Goal: Task Accomplishment & Management: Complete application form

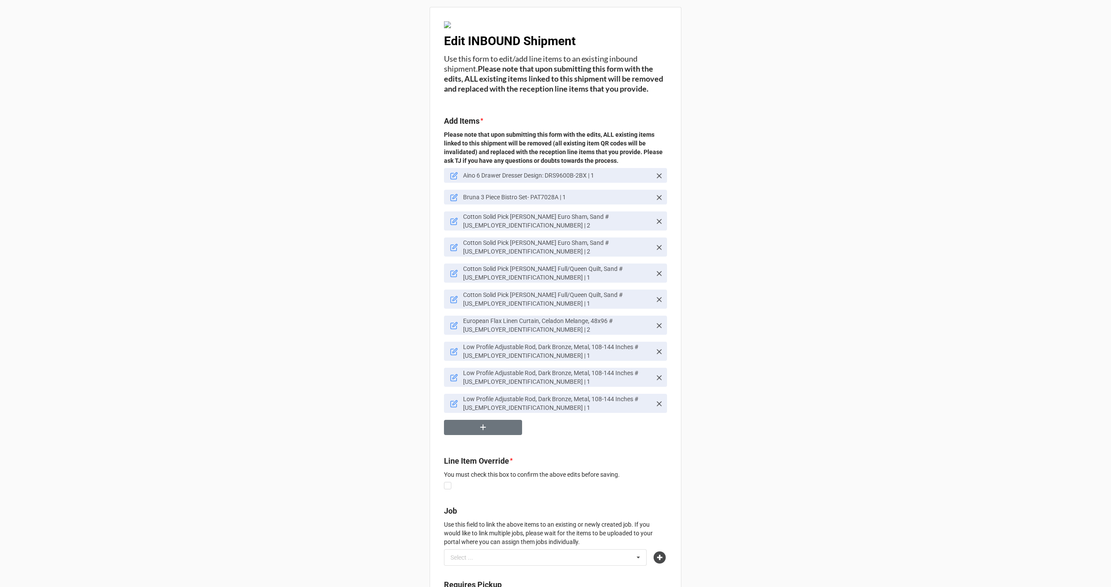
click at [656, 250] on icon at bounding box center [659, 247] width 9 height 9
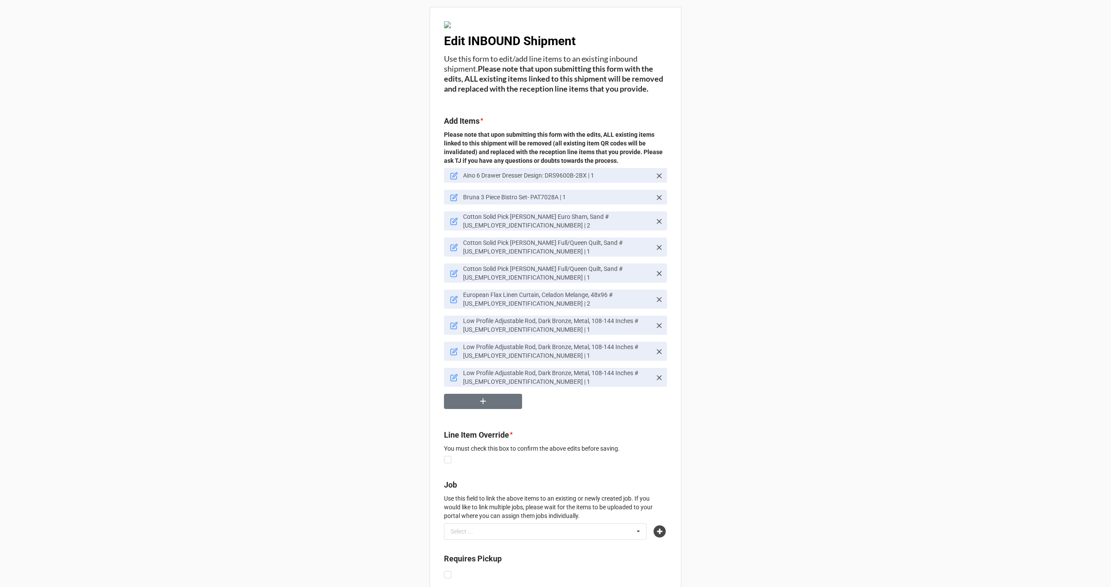
click at [453, 223] on icon at bounding box center [455, 220] width 5 height 5
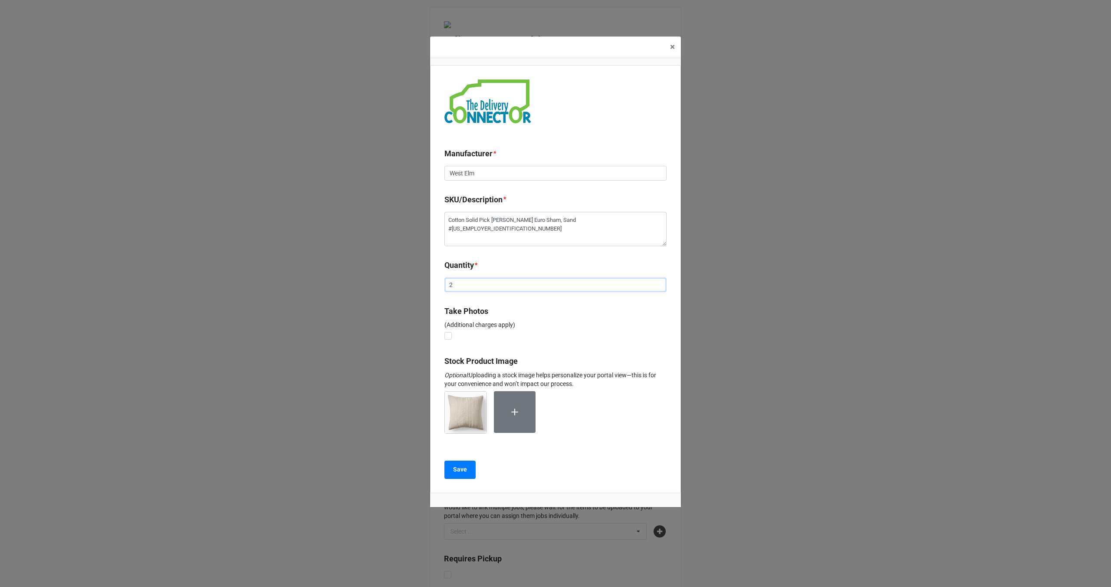
click at [466, 288] on input "2" at bounding box center [555, 284] width 222 height 15
click at [464, 288] on input "2" at bounding box center [555, 284] width 222 height 15
click at [463, 287] on input "2" at bounding box center [555, 284] width 222 height 15
click at [462, 286] on input "2" at bounding box center [555, 284] width 222 height 15
type textarea "x"
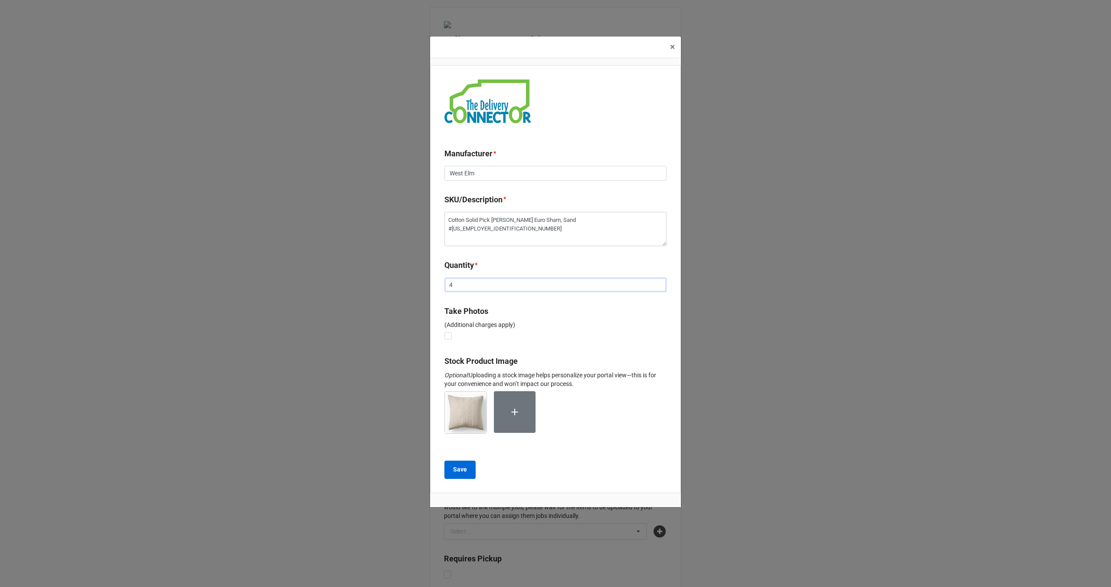
type input "4"
click at [469, 469] on button "Save" at bounding box center [459, 469] width 31 height 18
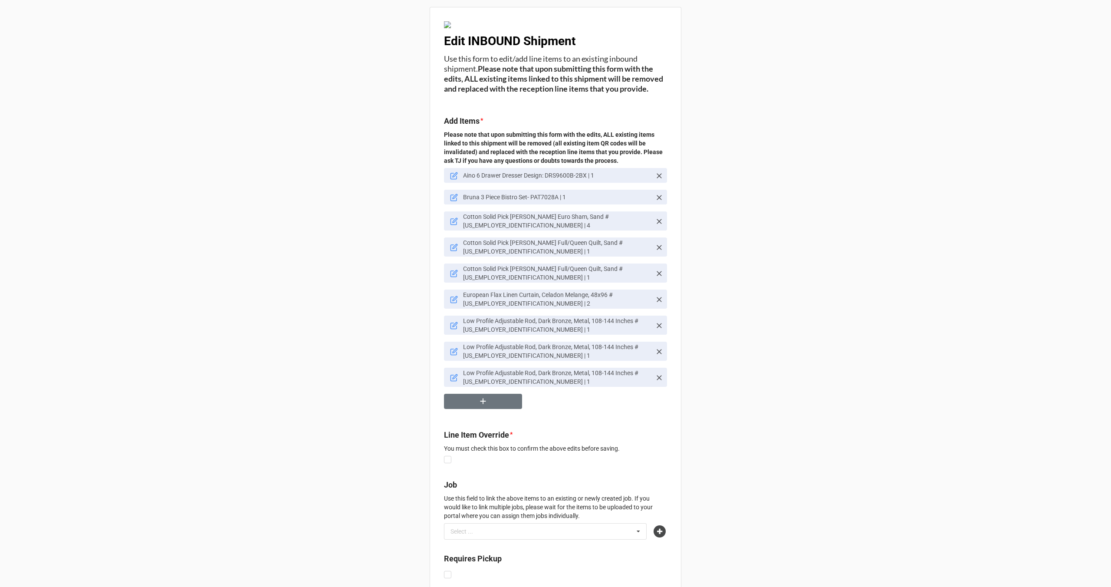
click at [657, 250] on icon at bounding box center [659, 247] width 5 height 5
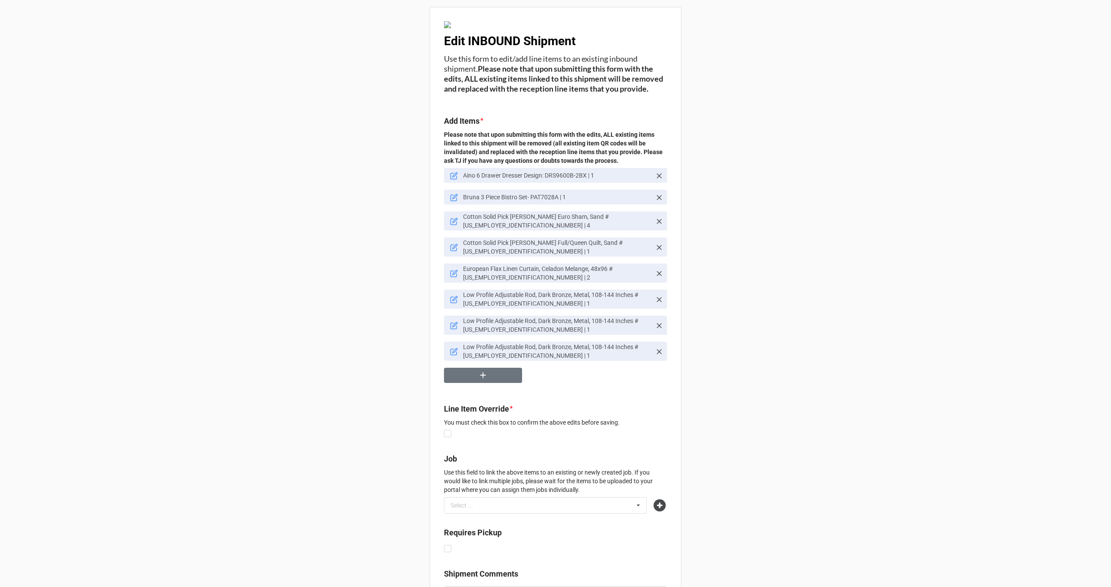
click at [450, 249] on icon at bounding box center [454, 247] width 8 height 8
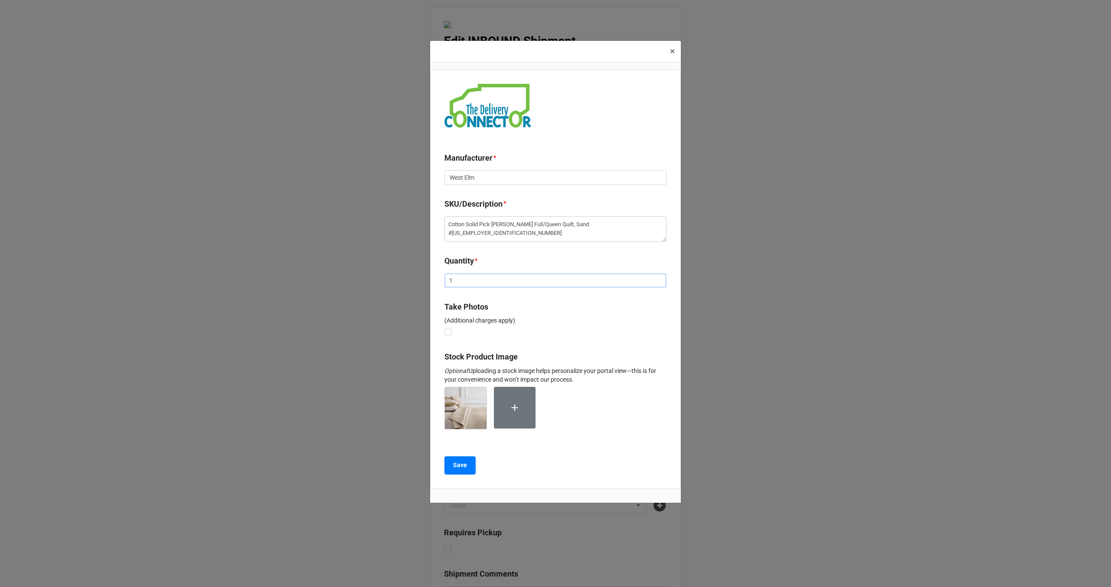
click at [465, 282] on input "1" at bounding box center [555, 280] width 222 height 15
type textarea "x"
type input "2"
type textarea "x"
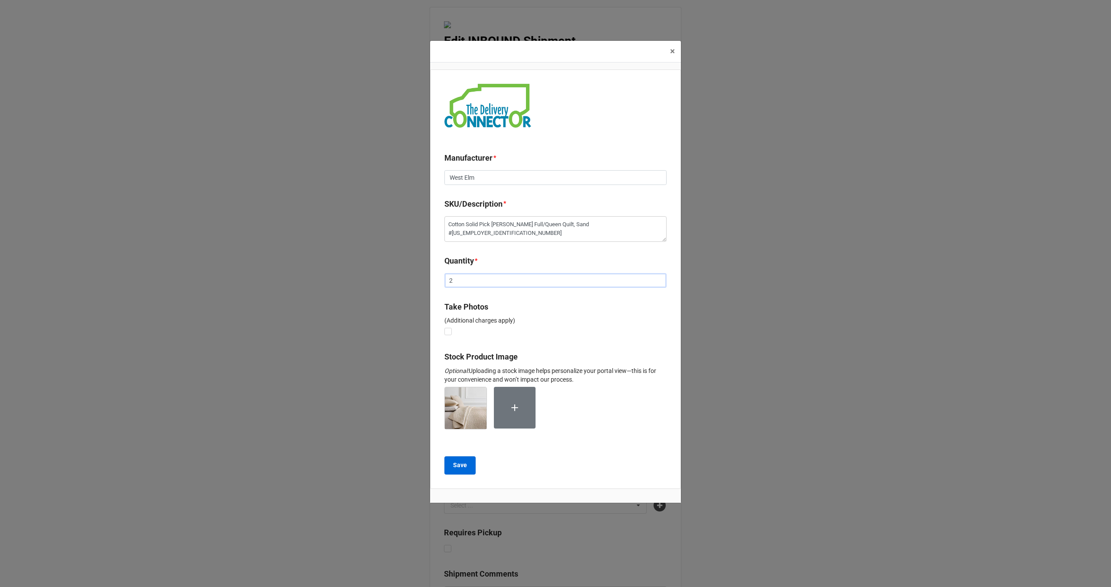
type input "2"
click at [466, 466] on b "Save" at bounding box center [460, 464] width 14 height 9
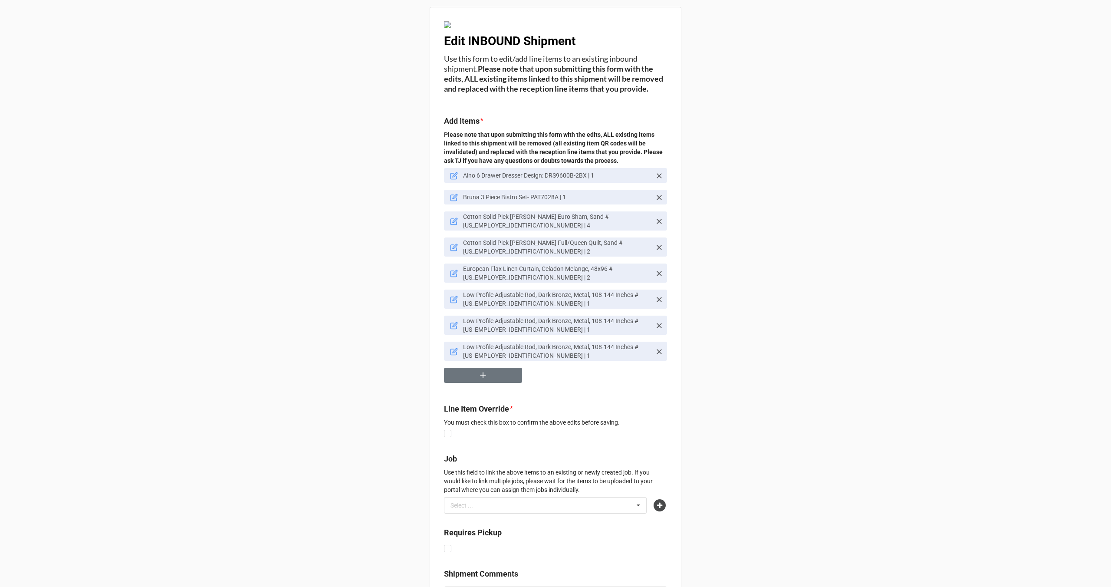
click at [509, 300] on p "Low Profile Adjustable Rod, Dark Bronze, Metal, 108-144 Inches #[US_EMPLOYER_ID…" at bounding box center [557, 298] width 188 height 17
click at [657, 325] on icon at bounding box center [659, 325] width 5 height 5
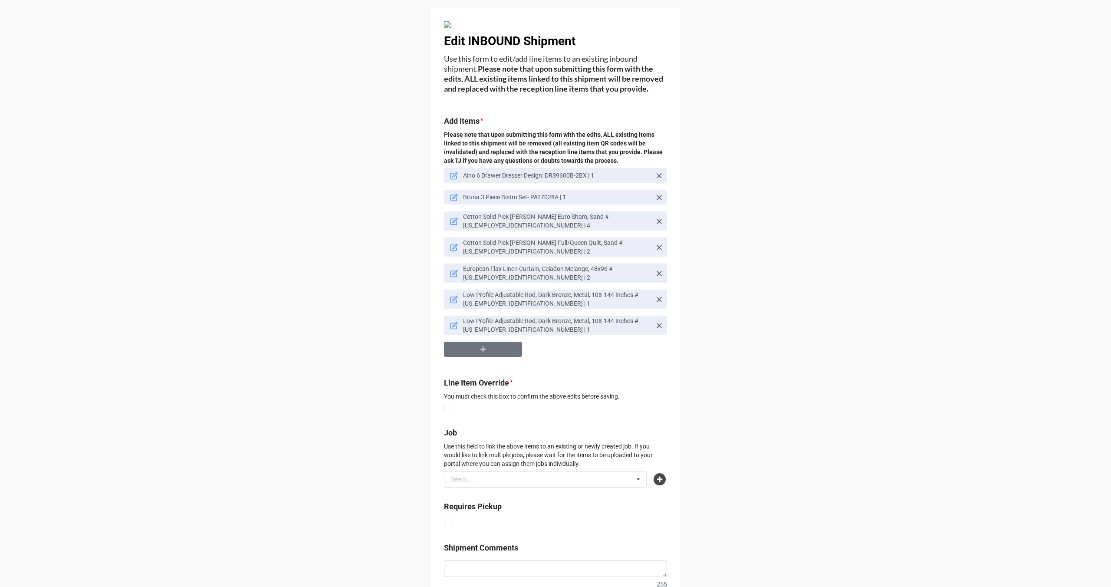
click at [657, 325] on icon at bounding box center [659, 325] width 5 height 5
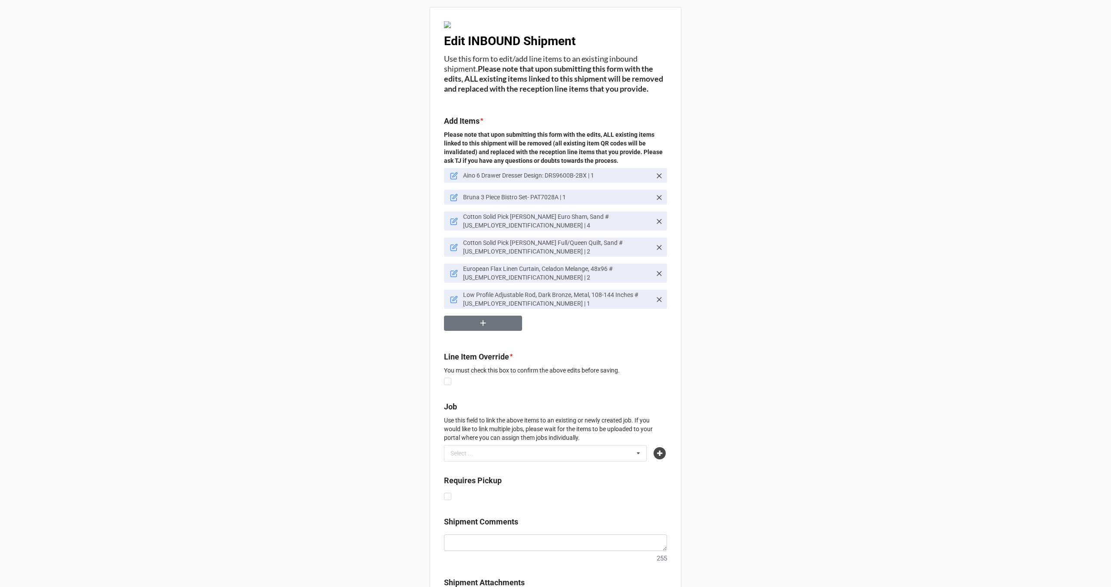
click at [452, 301] on icon at bounding box center [454, 300] width 8 height 8
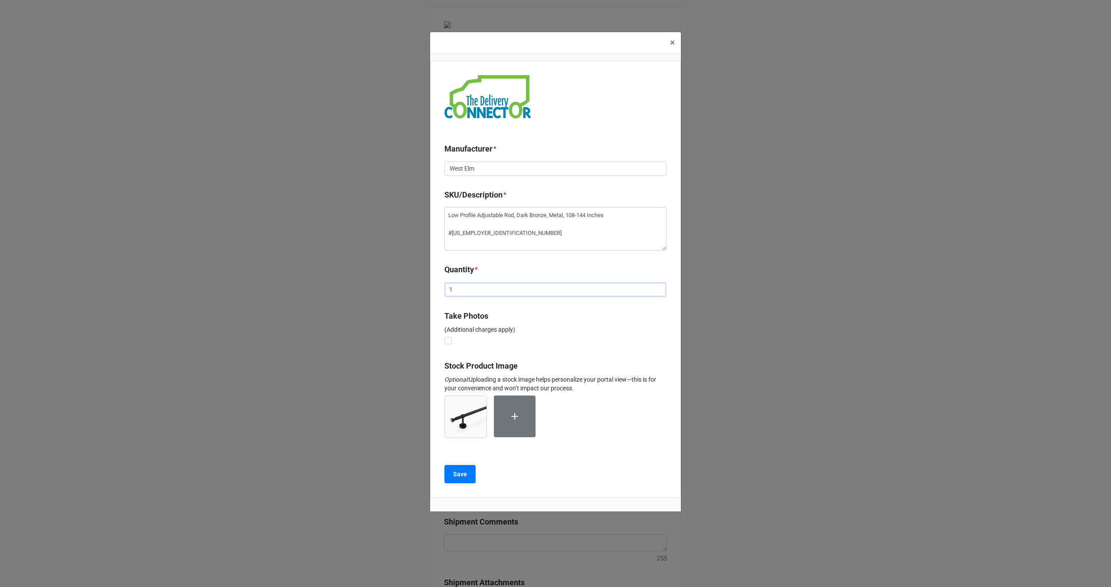
click at [471, 288] on input "1" at bounding box center [555, 289] width 222 height 15
click at [470, 288] on input "1" at bounding box center [555, 289] width 222 height 15
type textarea "x"
type input "3"
click at [460, 480] on button "Save" at bounding box center [459, 474] width 31 height 18
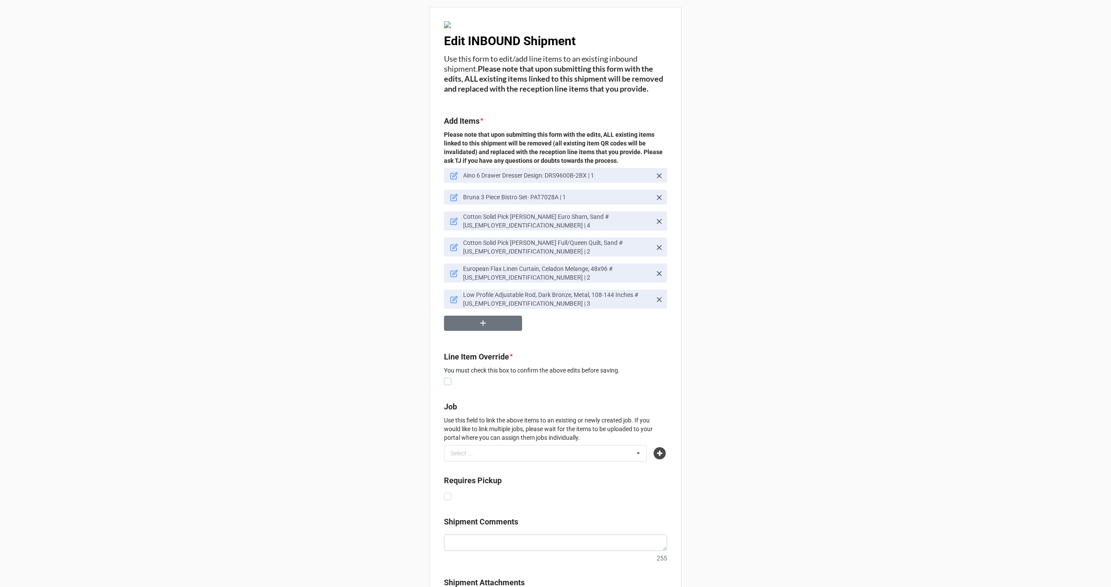
click at [444, 378] on label at bounding box center [447, 378] width 7 height 0
checkbox input "true"
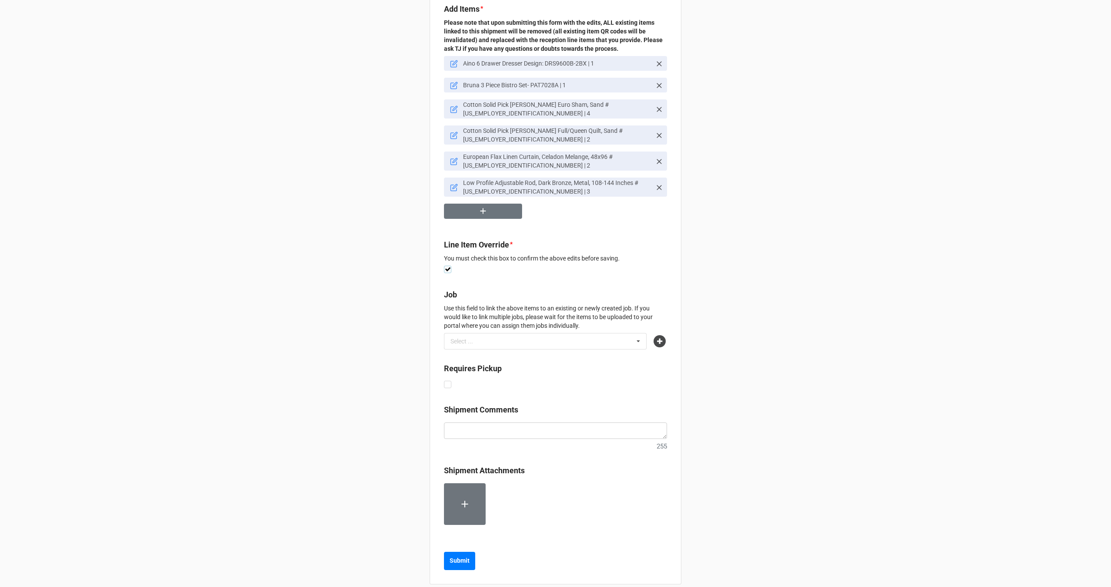
scroll to position [123, 0]
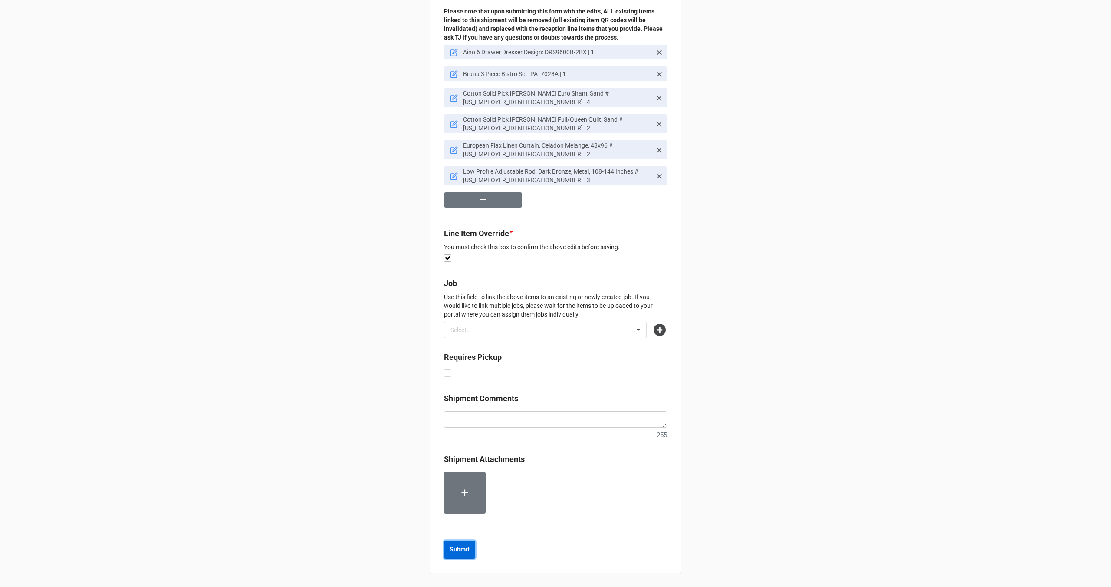
click at [452, 554] on b "Submit" at bounding box center [460, 549] width 20 height 9
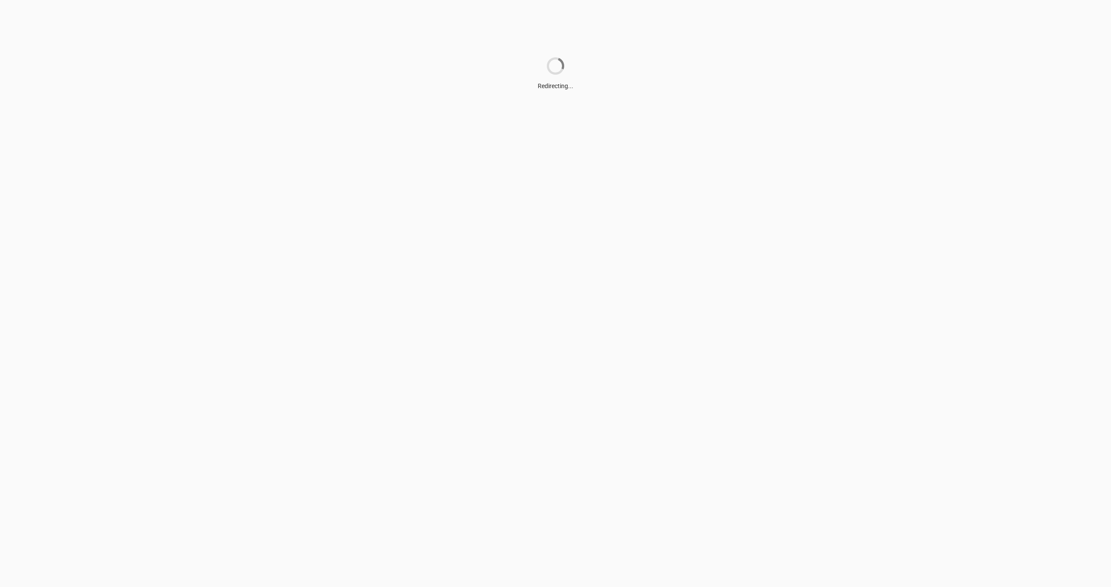
scroll to position [0, 0]
